Goal: Transaction & Acquisition: Book appointment/travel/reservation

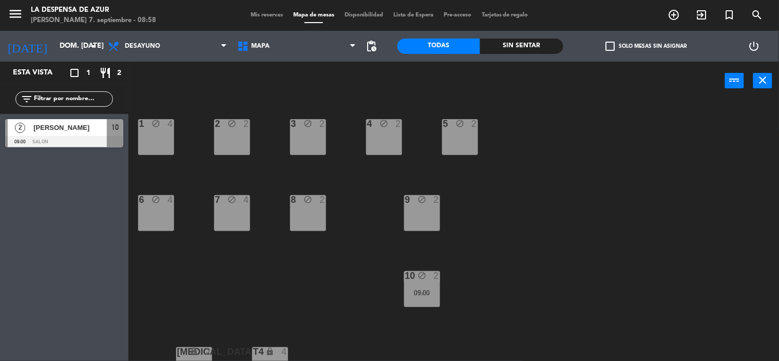
click at [259, 9] on div "menu La Despensa de Azur [PERSON_NAME] 7. septiembre - 08:58 Mis reservas Mapa …" at bounding box center [389, 15] width 779 height 31
click at [260, 14] on span "Mis reservas" at bounding box center [266, 15] width 43 height 6
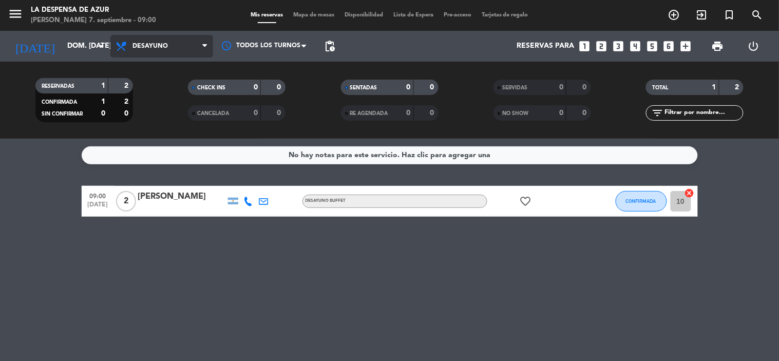
click at [153, 43] on span "Desayuno" at bounding box center [150, 46] width 35 height 7
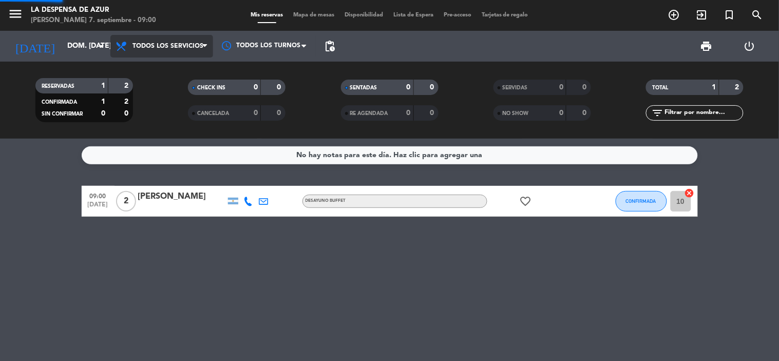
click at [156, 64] on div "menu La Despensa de Azur [PERSON_NAME] 7. septiembre - 09:00 Mis reservas Mapa …" at bounding box center [389, 69] width 779 height 139
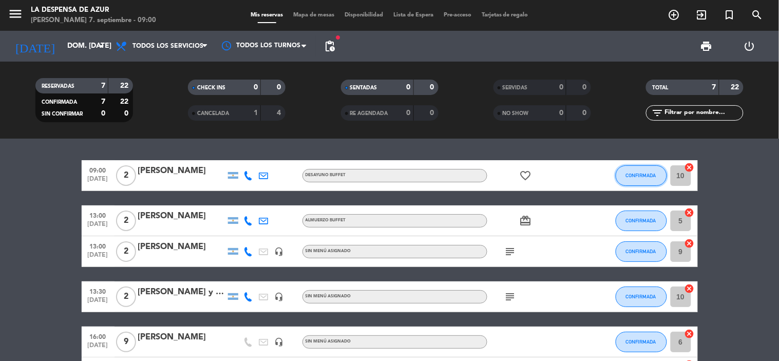
click at [633, 178] on button "CONFIRMADA" at bounding box center [641, 175] width 51 height 21
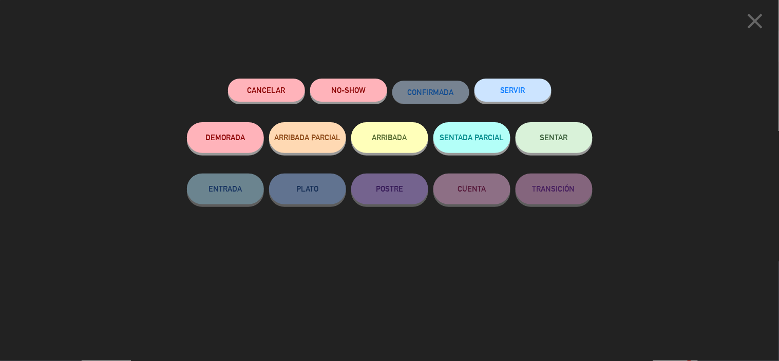
click at [541, 140] on span "SENTAR" at bounding box center [554, 137] width 28 height 9
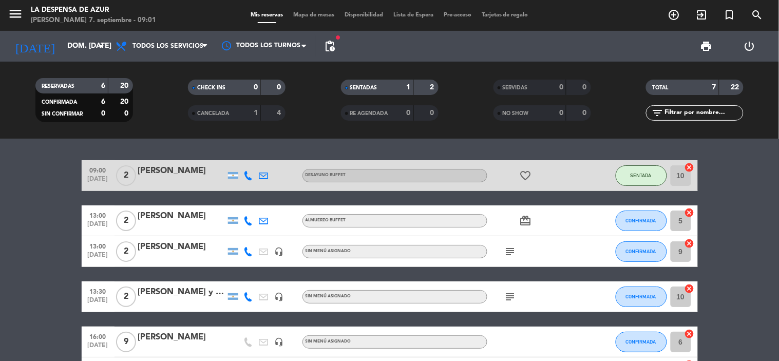
scroll to position [57, 0]
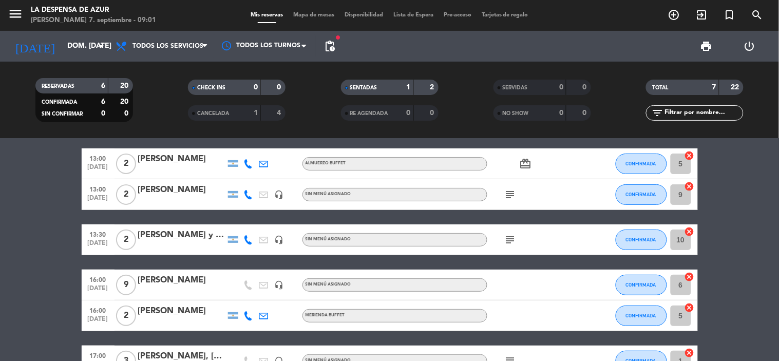
click at [506, 240] on icon "subject" at bounding box center [510, 240] width 12 height 12
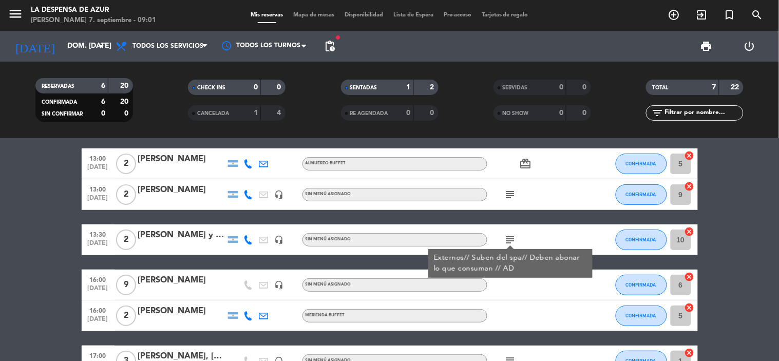
click at [514, 192] on icon "subject" at bounding box center [510, 194] width 12 height 12
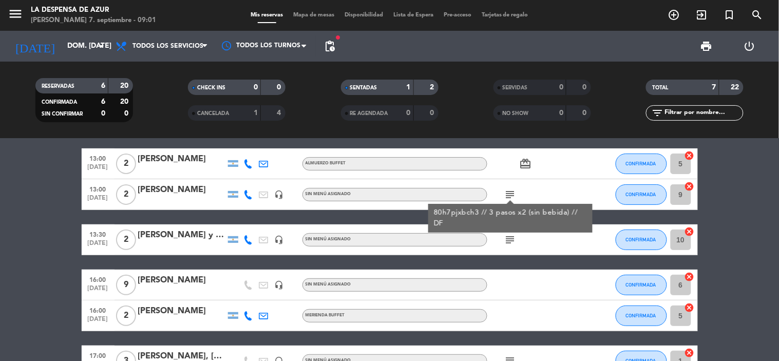
click at [537, 180] on div "subject 80h7pjxbch3 // 3 pasos x2 (sin bebida) // DF" at bounding box center [533, 194] width 92 height 30
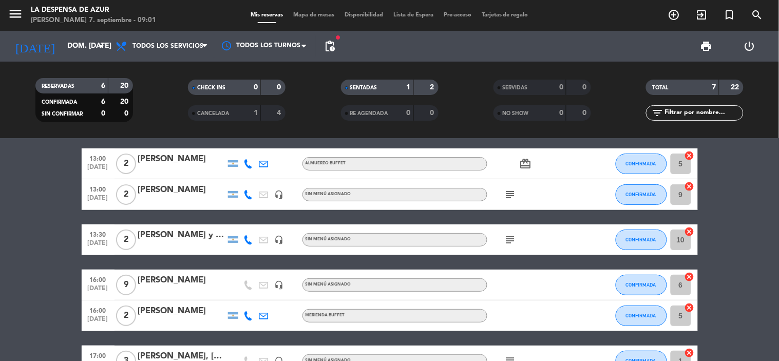
scroll to position [0, 0]
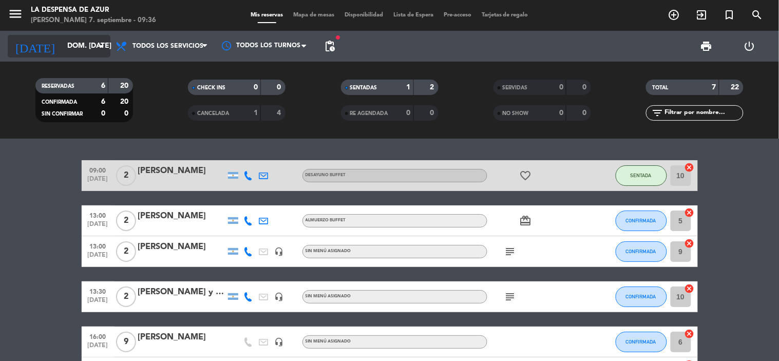
click at [103, 48] on icon "arrow_drop_down" at bounding box center [102, 46] width 12 height 12
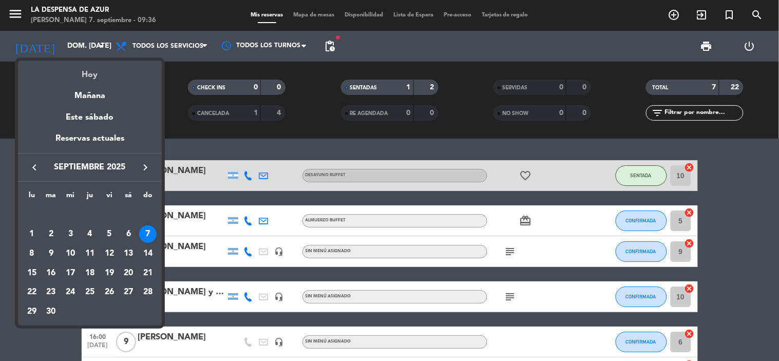
click at [114, 73] on div "Hoy" at bounding box center [90, 71] width 144 height 21
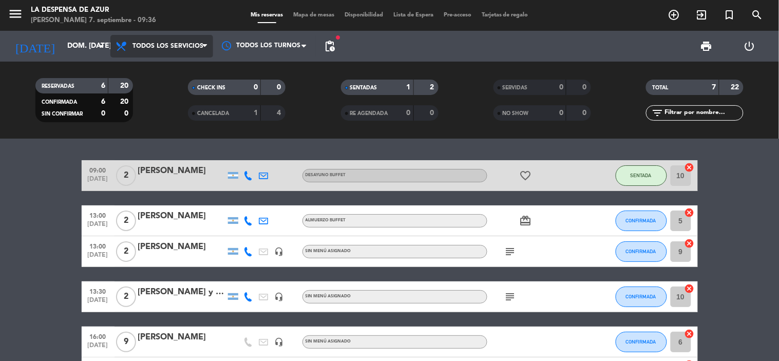
click at [165, 45] on span "Todos los servicios" at bounding box center [168, 46] width 71 height 7
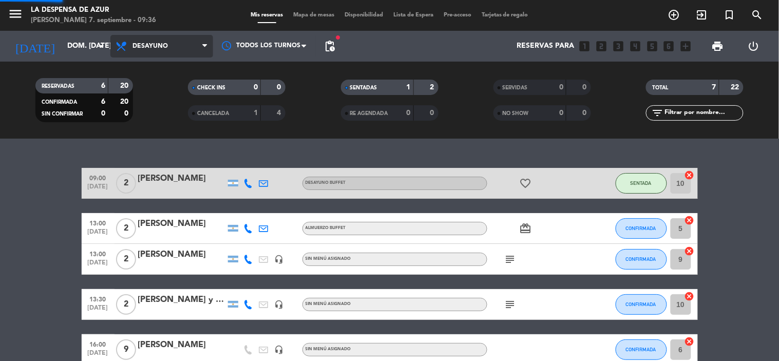
click at [155, 100] on div "menu La Despensa de Azur [PERSON_NAME] 7. septiembre - 09:36 Mis reservas Mapa …" at bounding box center [389, 69] width 779 height 139
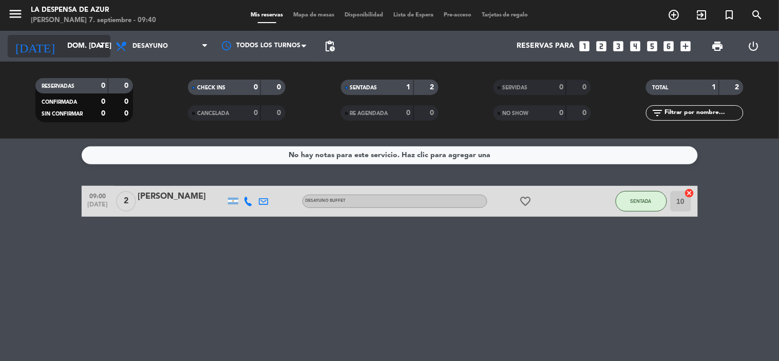
click at [83, 49] on input "dom. [DATE]" at bounding box center [111, 46] width 98 height 18
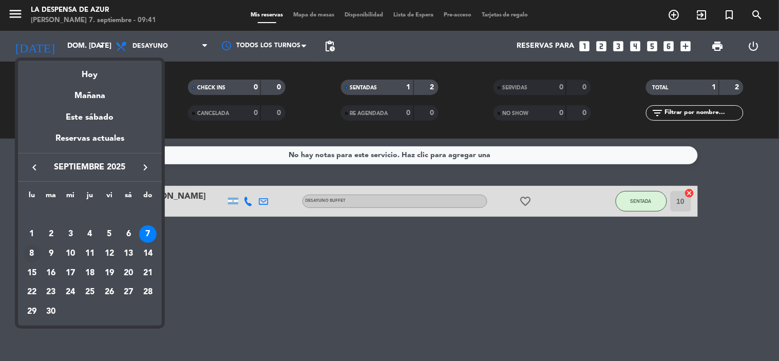
click at [32, 253] on div "8" at bounding box center [31, 253] width 17 height 17
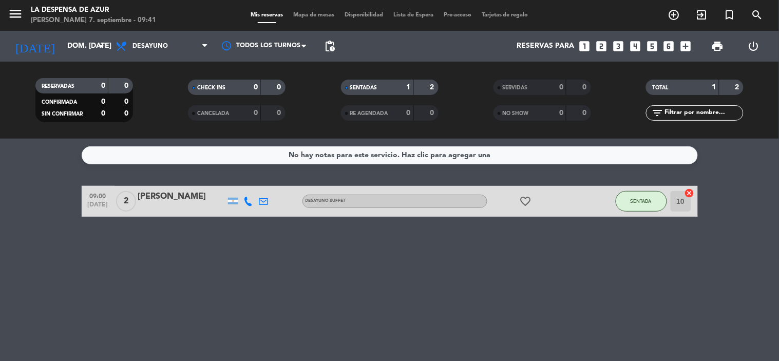
type input "lun. [DATE]"
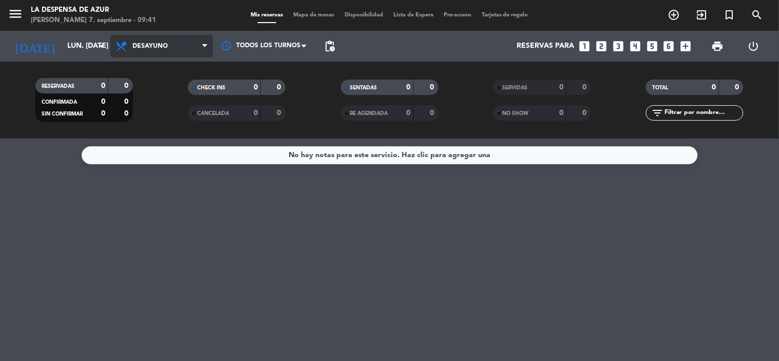
click at [201, 44] on span "Desayuno" at bounding box center [161, 46] width 103 height 23
click at [198, 116] on div "menu La Despensa de Azur [PERSON_NAME] 7. septiembre - 09:41 Mis reservas Mapa …" at bounding box center [389, 69] width 779 height 139
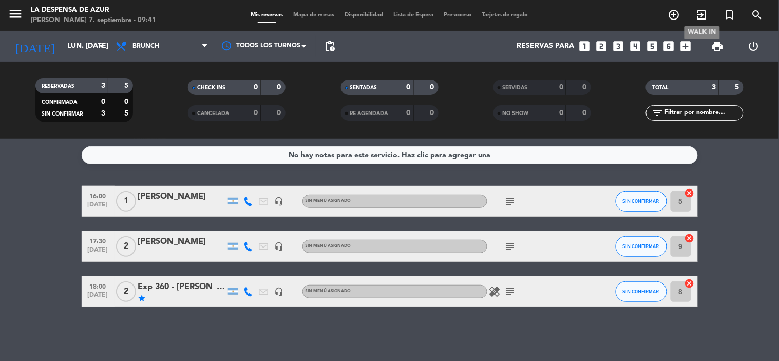
click at [701, 14] on icon "exit_to_app" at bounding box center [702, 15] width 12 height 12
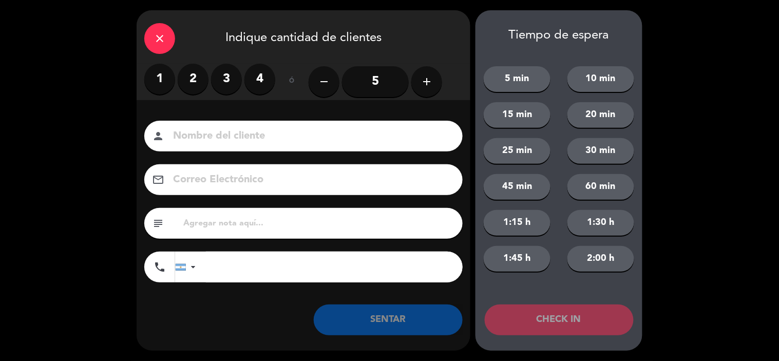
click at [162, 47] on div "close" at bounding box center [159, 38] width 31 height 31
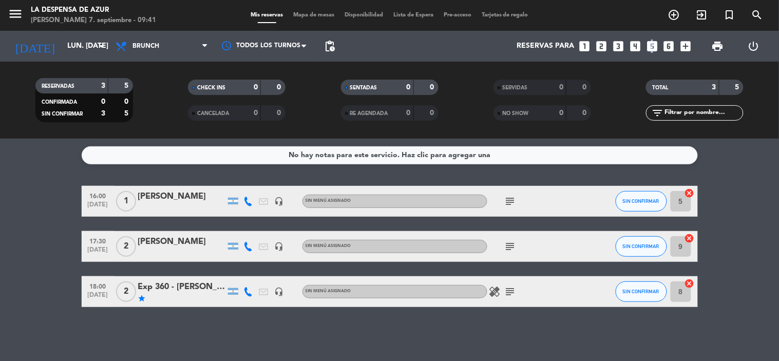
click at [651, 43] on icon "looks_5" at bounding box center [652, 46] width 13 height 13
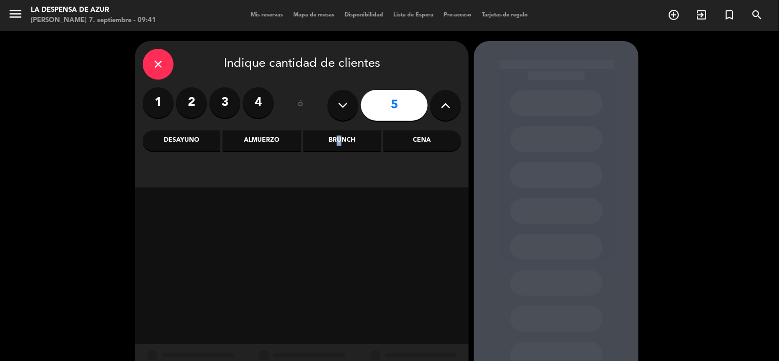
click at [336, 136] on div "Brunch" at bounding box center [343, 140] width 78 height 21
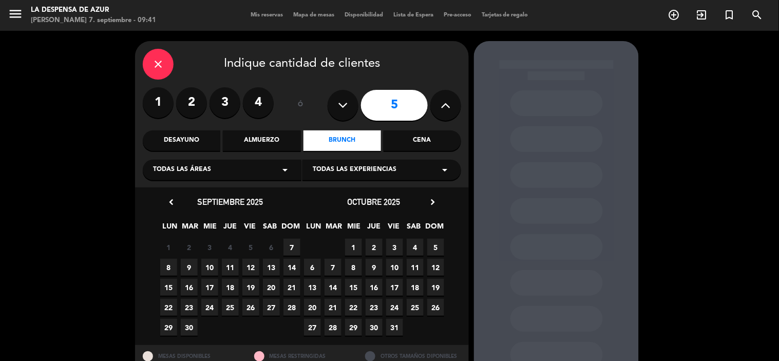
click at [172, 265] on span "8" at bounding box center [168, 267] width 17 height 17
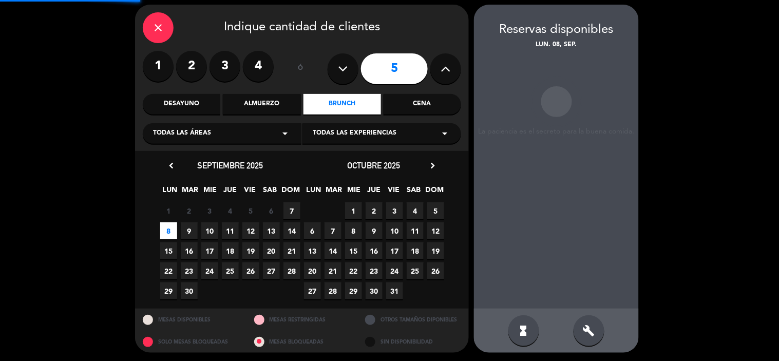
scroll to position [38, 0]
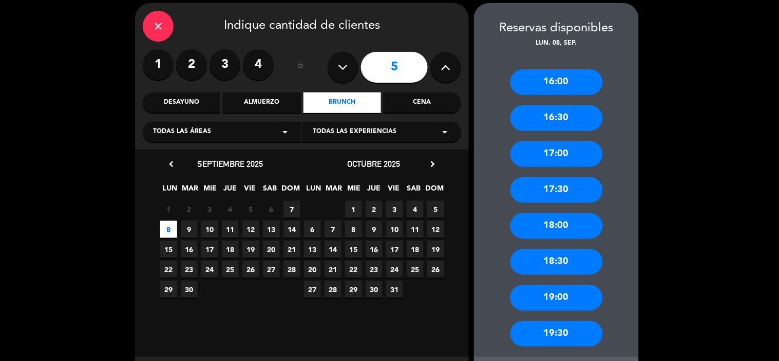
click at [401, 135] on div "Todas las experiencias arrow_drop_down" at bounding box center [382, 132] width 159 height 21
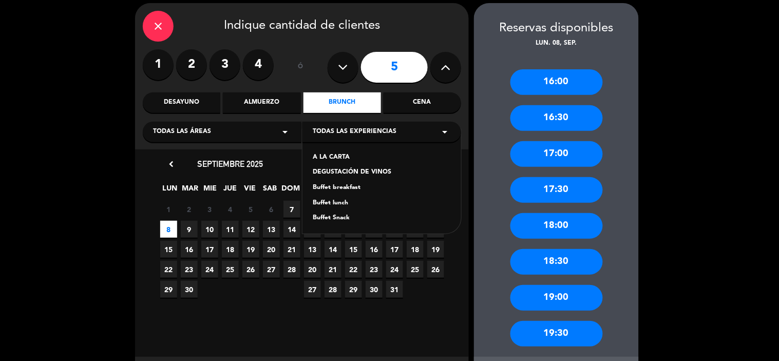
click at [109, 214] on div "close Indique cantidad de clientes 1 2 3 4 ó 5 Desayuno Almuerzo Brunch Cena To…" at bounding box center [389, 202] width 779 height 419
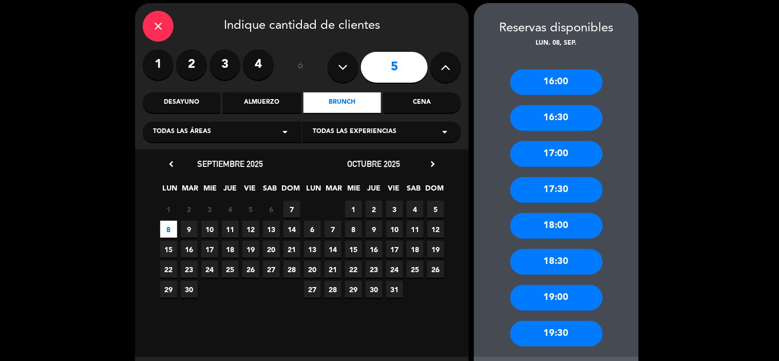
click at [560, 121] on div "16:30" at bounding box center [557, 118] width 92 height 26
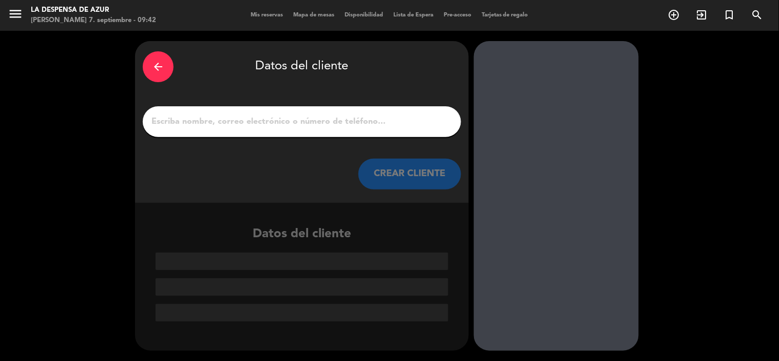
click at [251, 121] on input "1" at bounding box center [301, 122] width 303 height 14
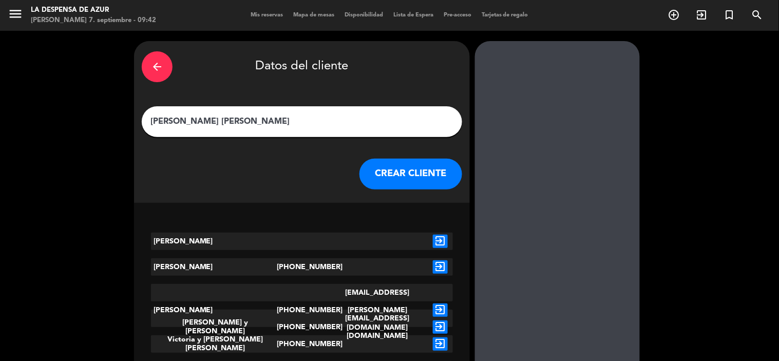
type input "[PERSON_NAME] [PERSON_NAME]"
click at [387, 176] on button "CREAR CLIENTE" at bounding box center [411, 174] width 103 height 31
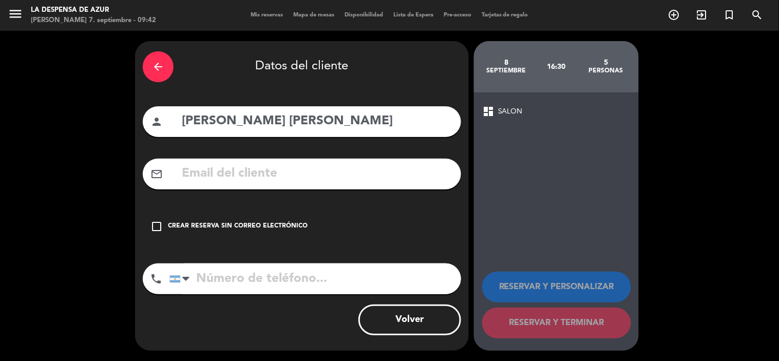
click at [242, 279] on input "tel" at bounding box center [315, 278] width 292 height 31
type input "3516988424"
click at [156, 230] on icon "check_box_outline_blank" at bounding box center [156, 226] width 12 height 12
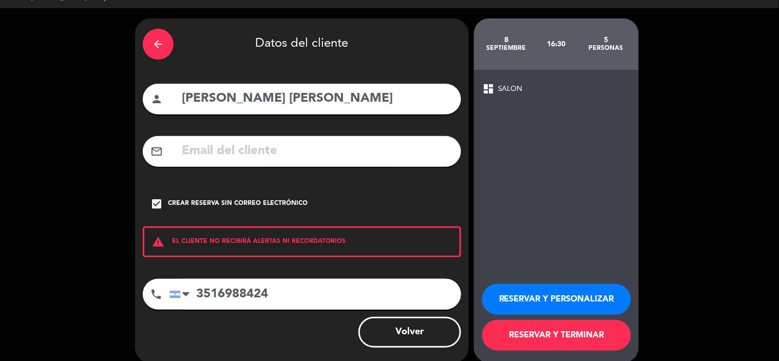
scroll to position [34, 0]
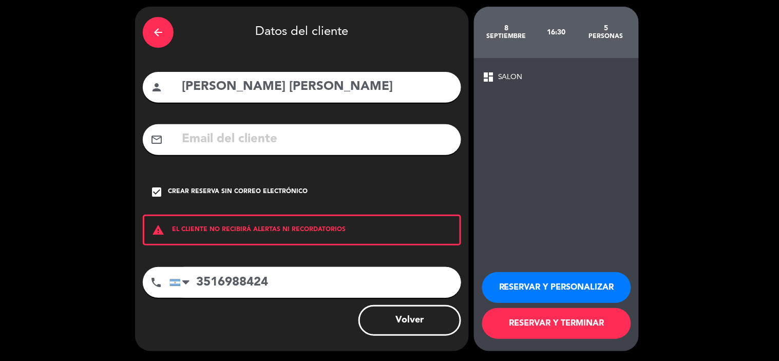
click at [536, 286] on button "RESERVAR Y PERSONALIZAR" at bounding box center [556, 287] width 149 height 31
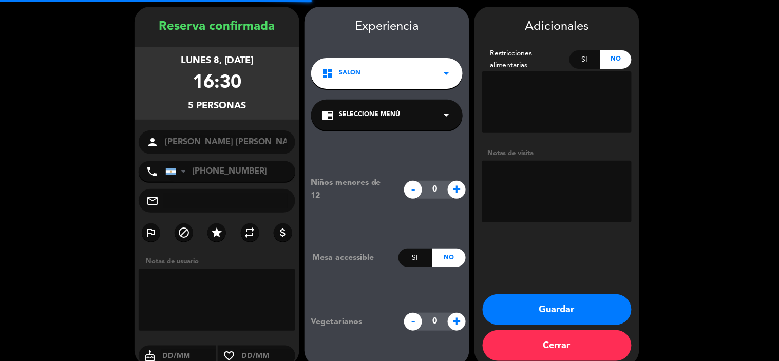
scroll to position [41, 0]
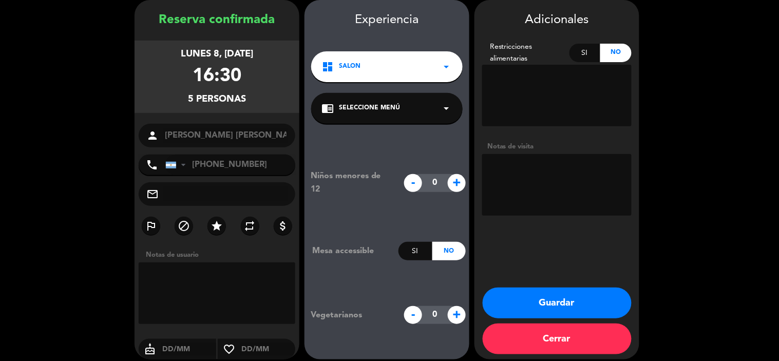
click at [583, 301] on button "Guardar" at bounding box center [557, 303] width 149 height 31
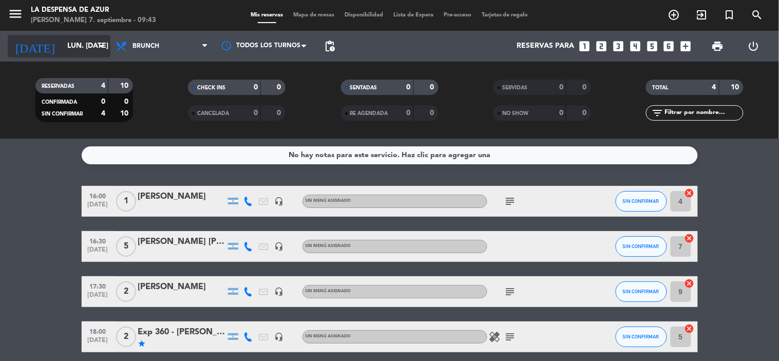
click at [62, 46] on input "lun. [DATE]" at bounding box center [111, 46] width 98 height 18
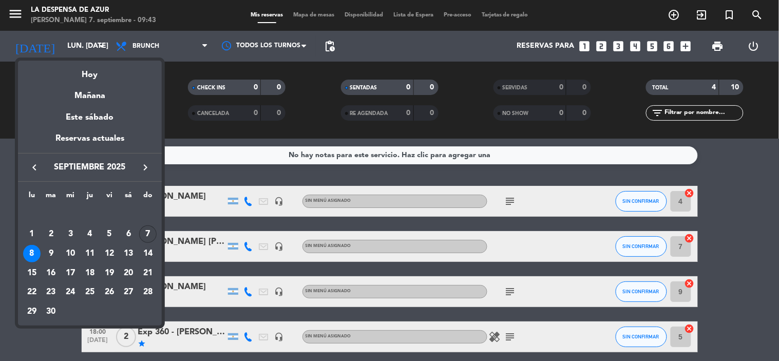
click at [145, 235] on div "7" at bounding box center [147, 233] width 17 height 17
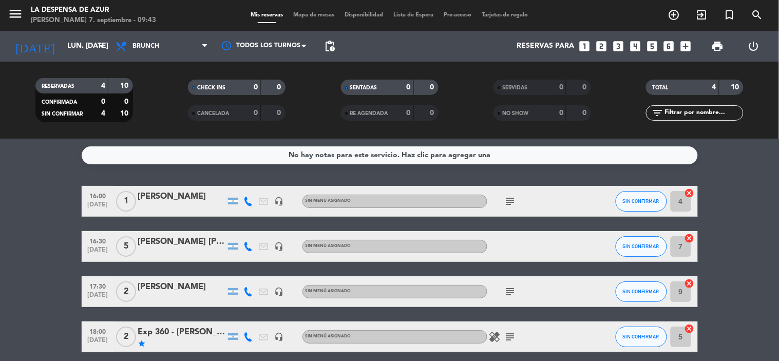
type input "dom. [DATE]"
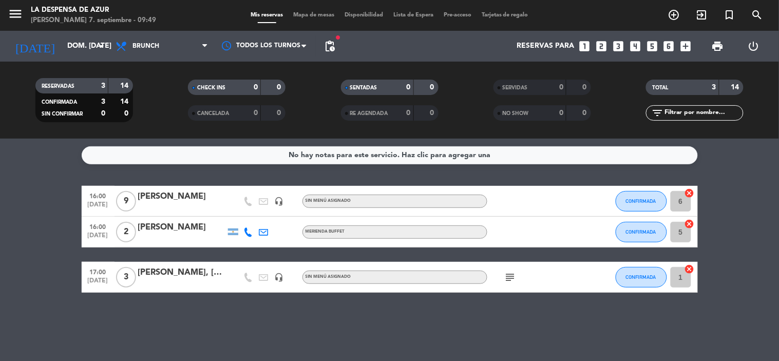
click at [135, 226] on div "2" at bounding box center [127, 232] width 24 height 30
